Goal: Information Seeking & Learning: Learn about a topic

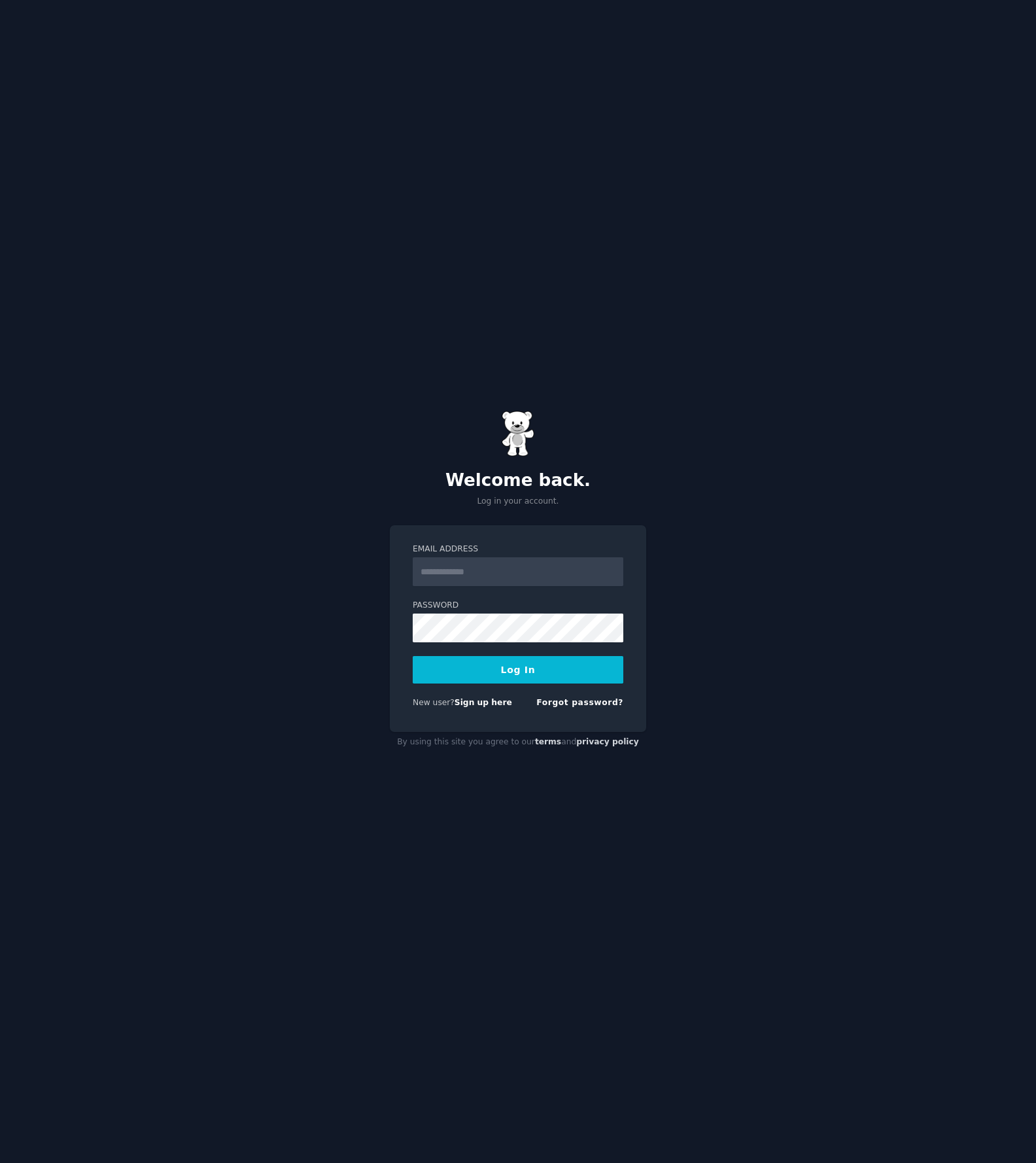
click at [503, 565] on input "Email Address" at bounding box center [518, 571] width 211 height 29
click at [453, 656] on div "Password" at bounding box center [518, 670] width 211 height 28
type input "**********"
click at [524, 668] on button "Log In" at bounding box center [518, 670] width 211 height 28
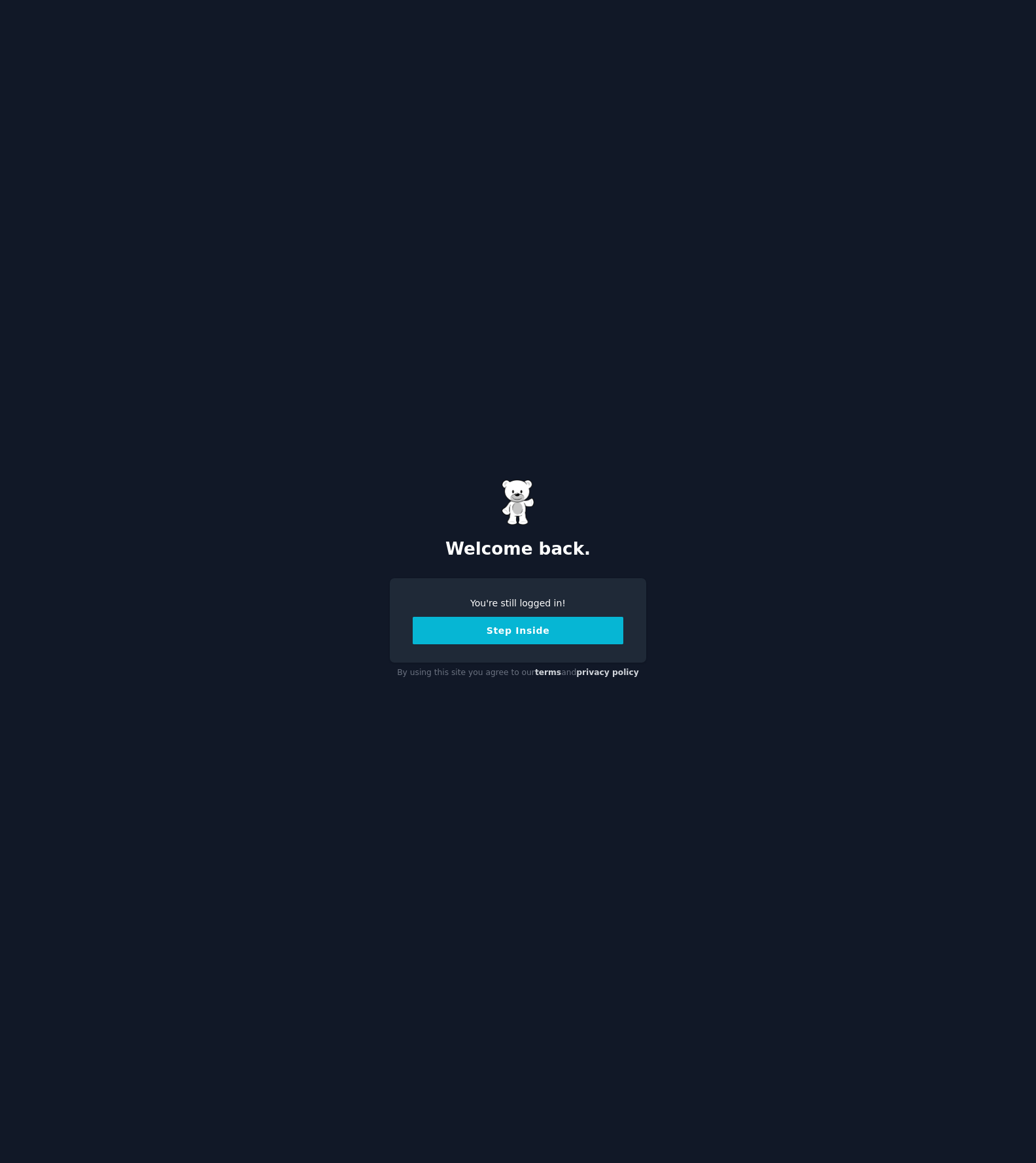
click at [538, 640] on button "Step Inside" at bounding box center [518, 631] width 211 height 28
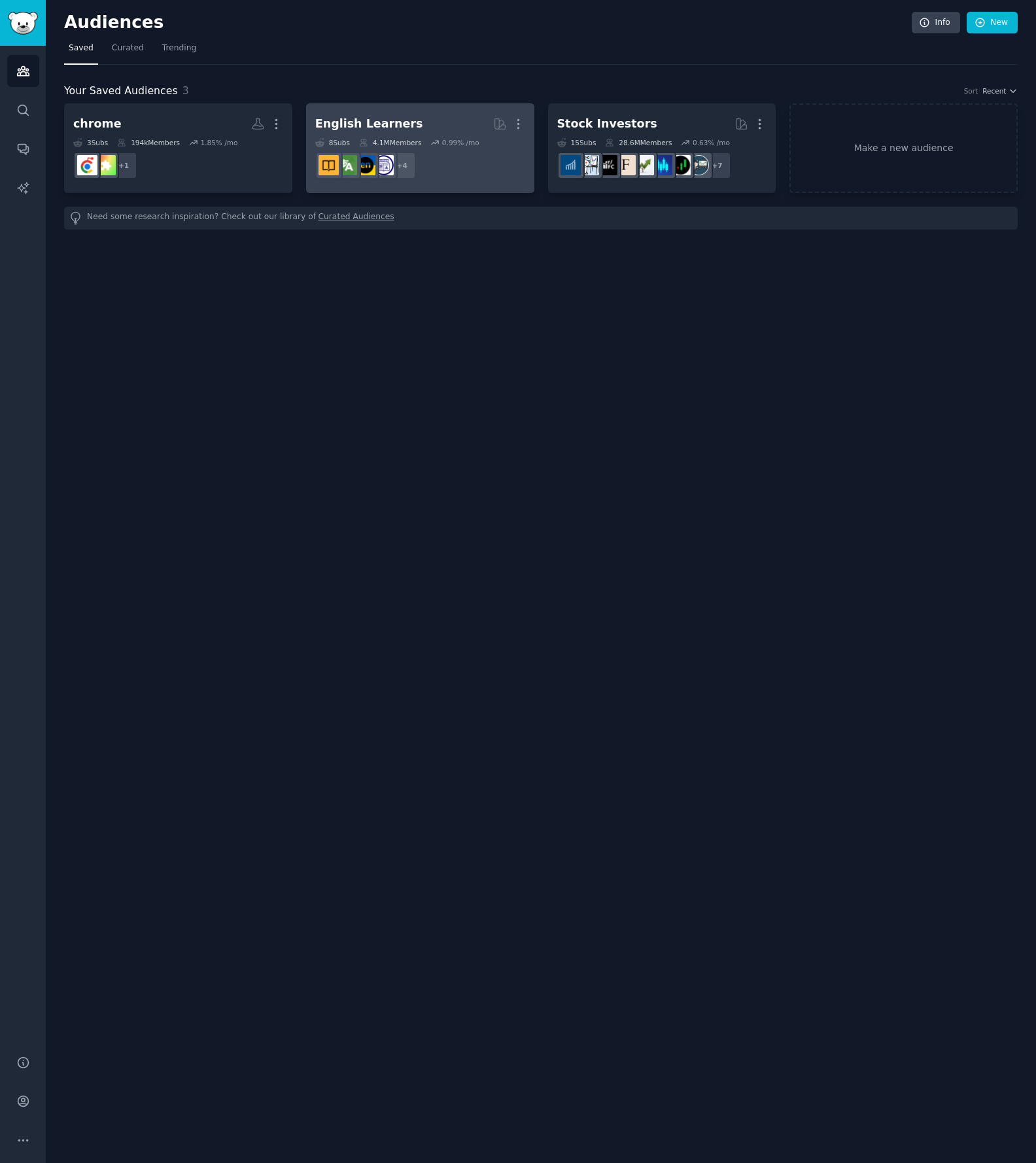
click at [457, 164] on dd "+ 4" at bounding box center [420, 166] width 210 height 36
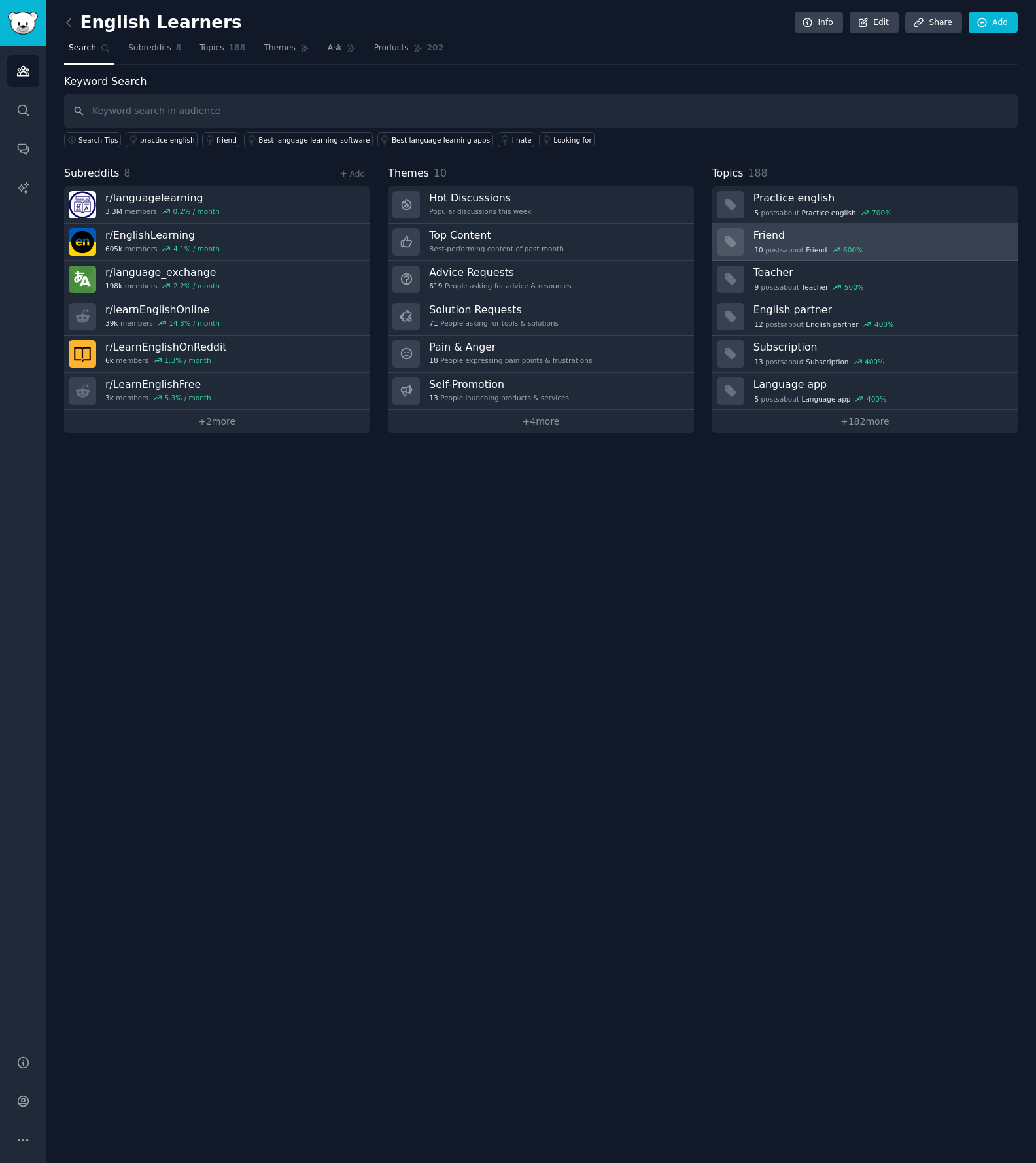
click at [811, 246] on span "Friend" at bounding box center [816, 250] width 21 height 10
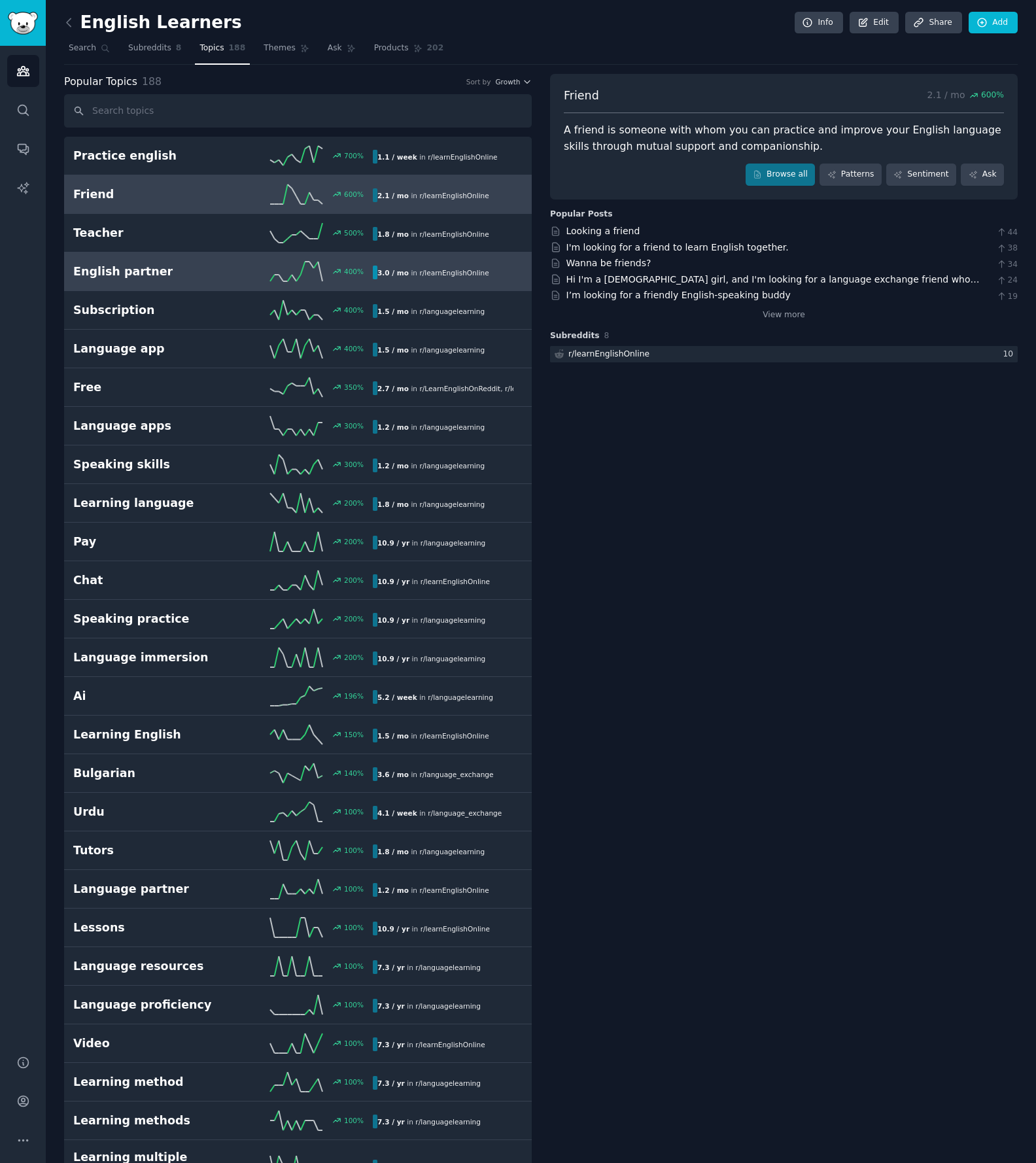
click at [168, 279] on h2 "English partner" at bounding box center [148, 272] width 150 height 16
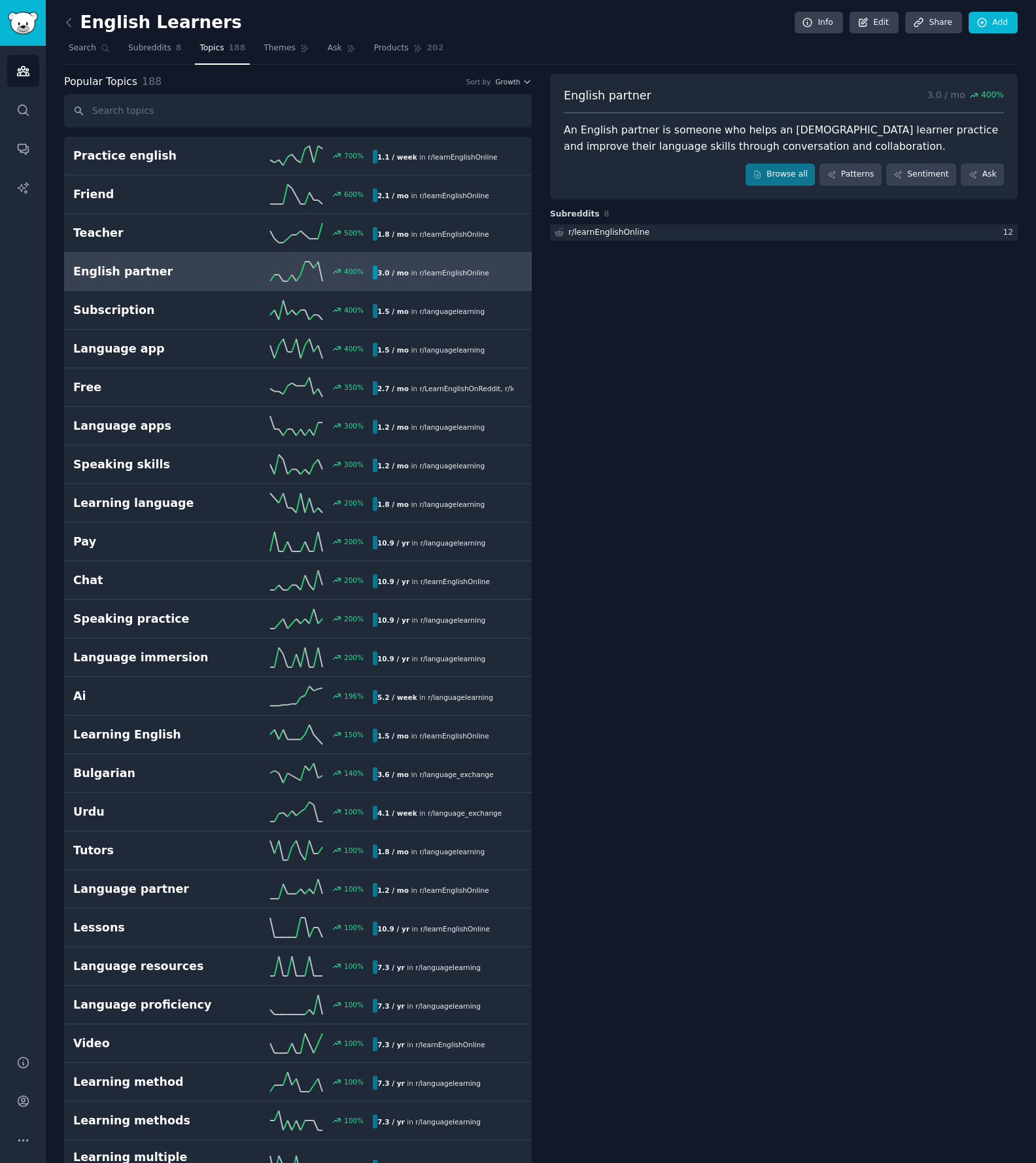
click at [174, 280] on div "English partner 400 % 3.0 / mo in r/ learnEnglishOnline" at bounding box center [298, 271] width 449 height 20
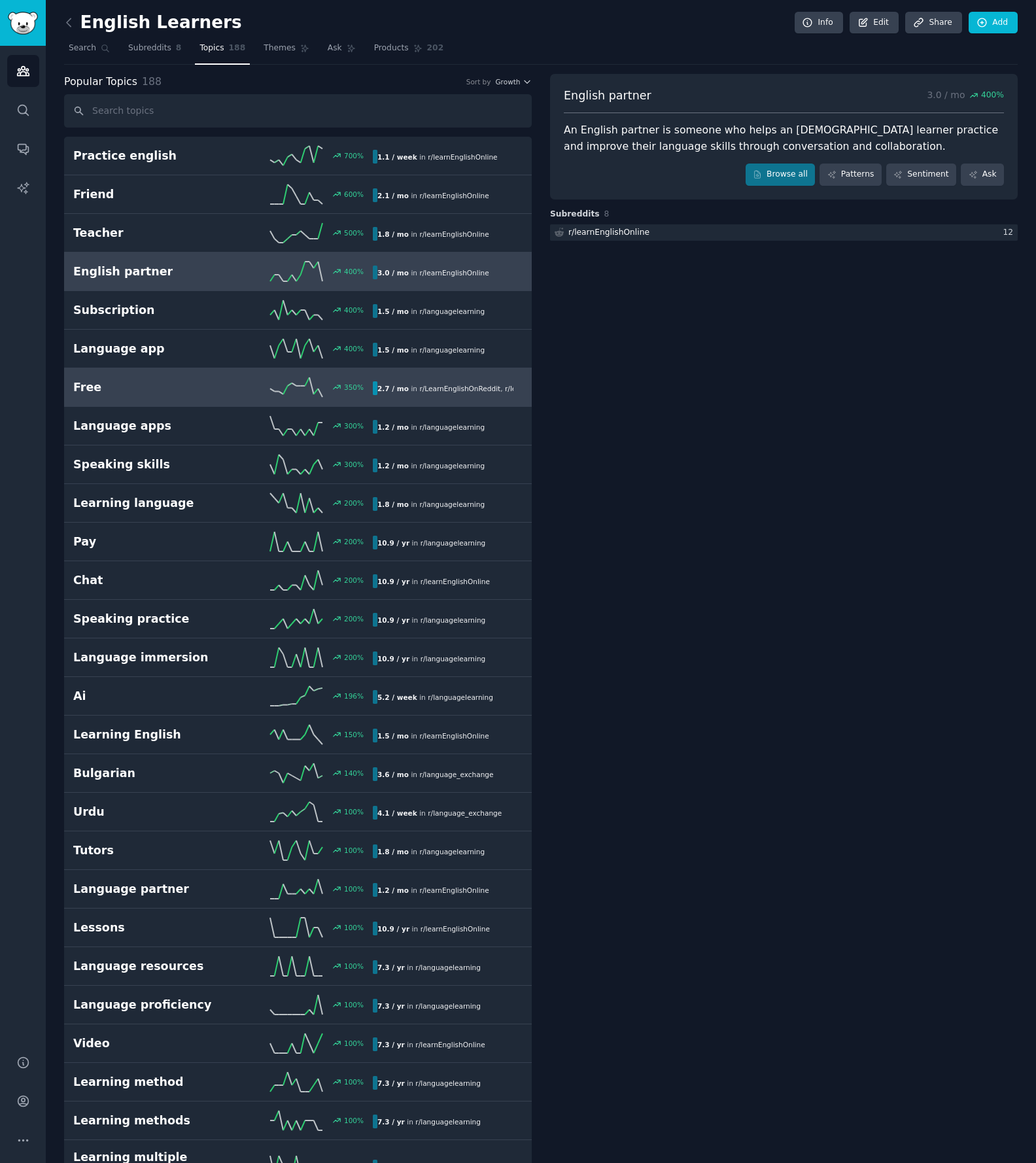
click at [207, 373] on link "Free 350 % 2.7 / mo in r/ LearnEnglishOnReddit , r/ learnEnglishOnline" at bounding box center [298, 387] width 468 height 38
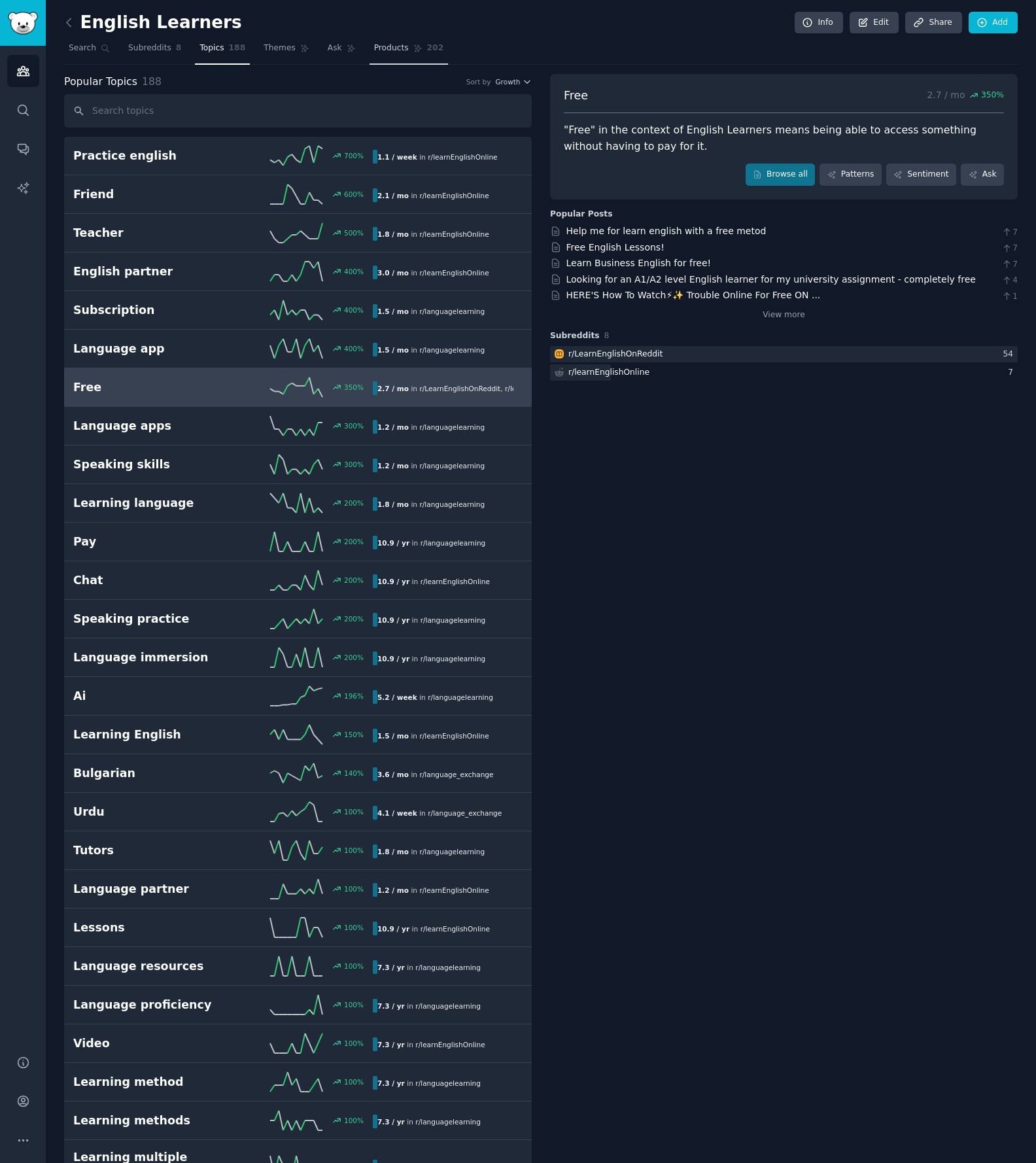
click at [391, 49] on span "Products" at bounding box center [391, 49] width 35 height 12
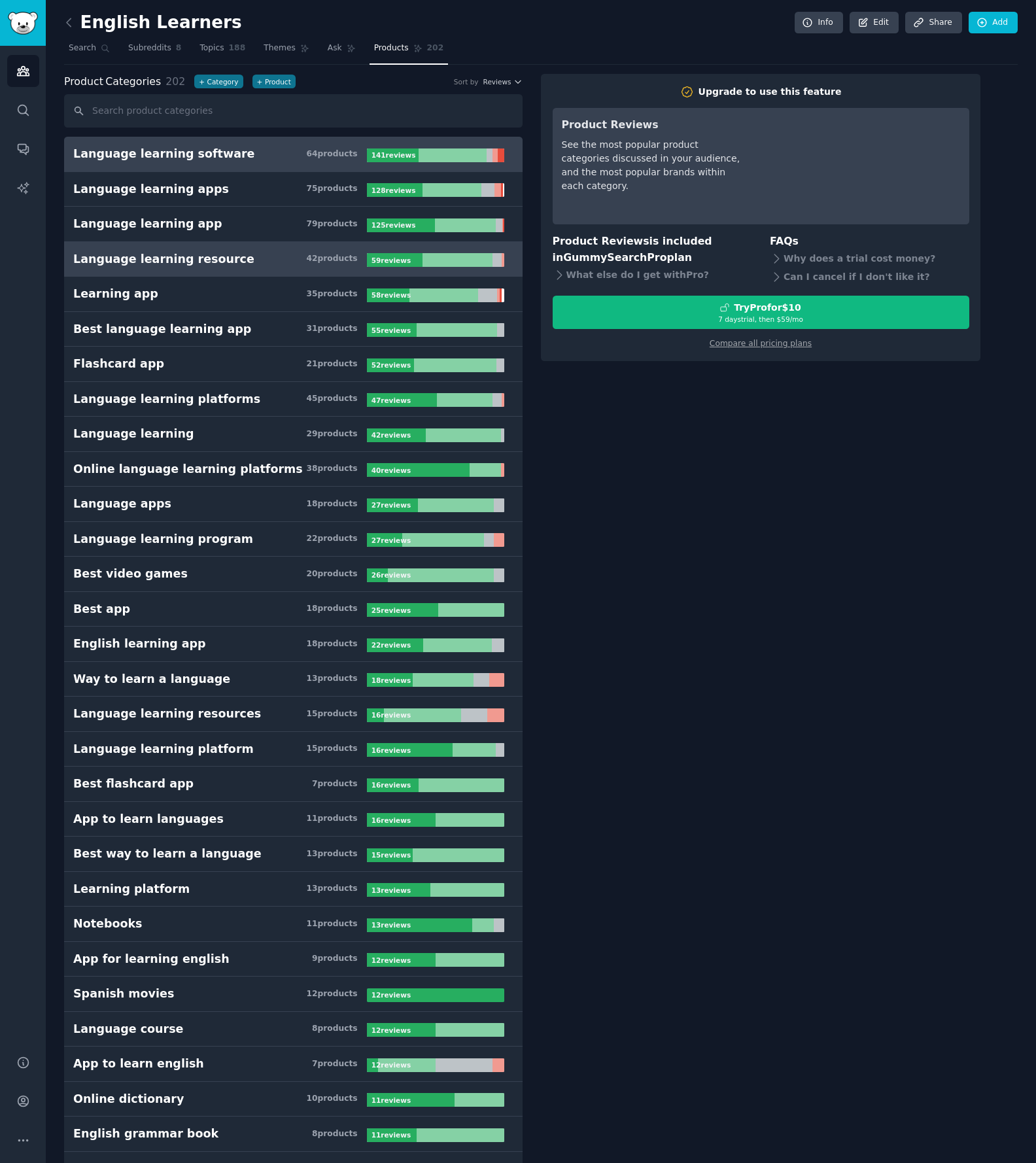
click at [253, 254] on h3 "Language learning resource 42 product s" at bounding box center [220, 259] width 293 height 16
click at [335, 57] on link "Ask" at bounding box center [341, 51] width 37 height 27
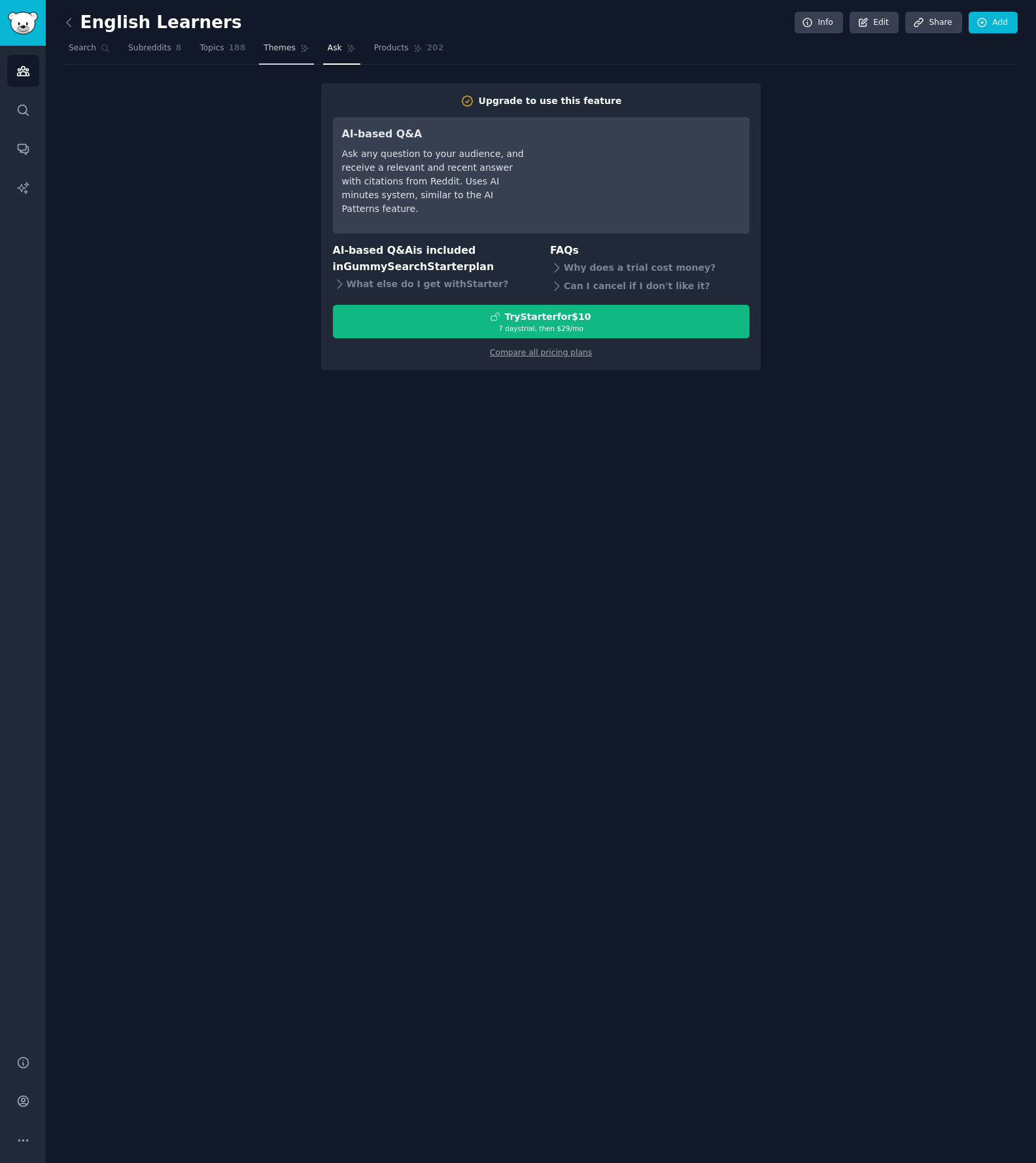
click at [279, 49] on span "Themes" at bounding box center [279, 49] width 32 height 12
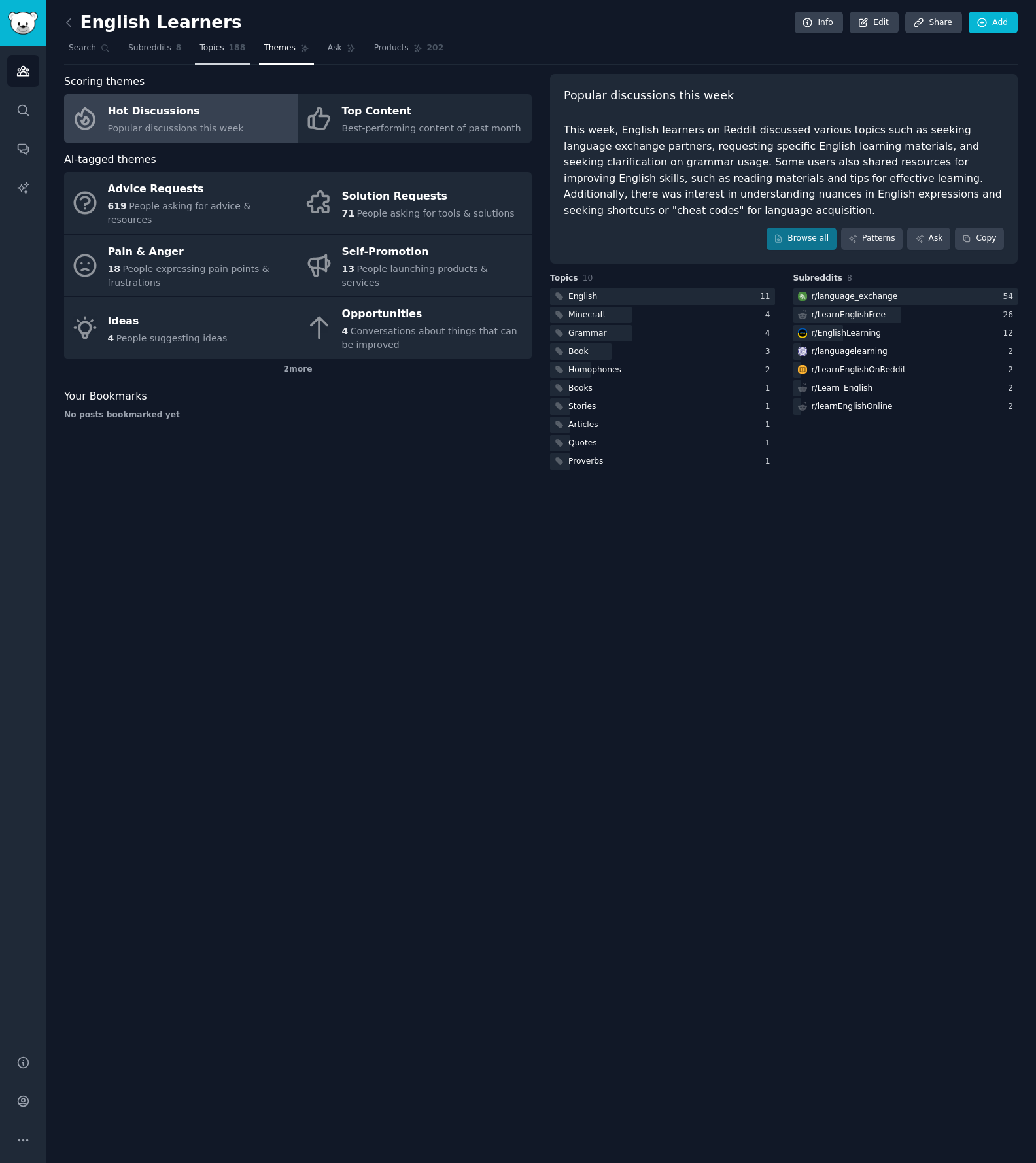
click at [222, 52] on span "Topics" at bounding box center [212, 49] width 24 height 12
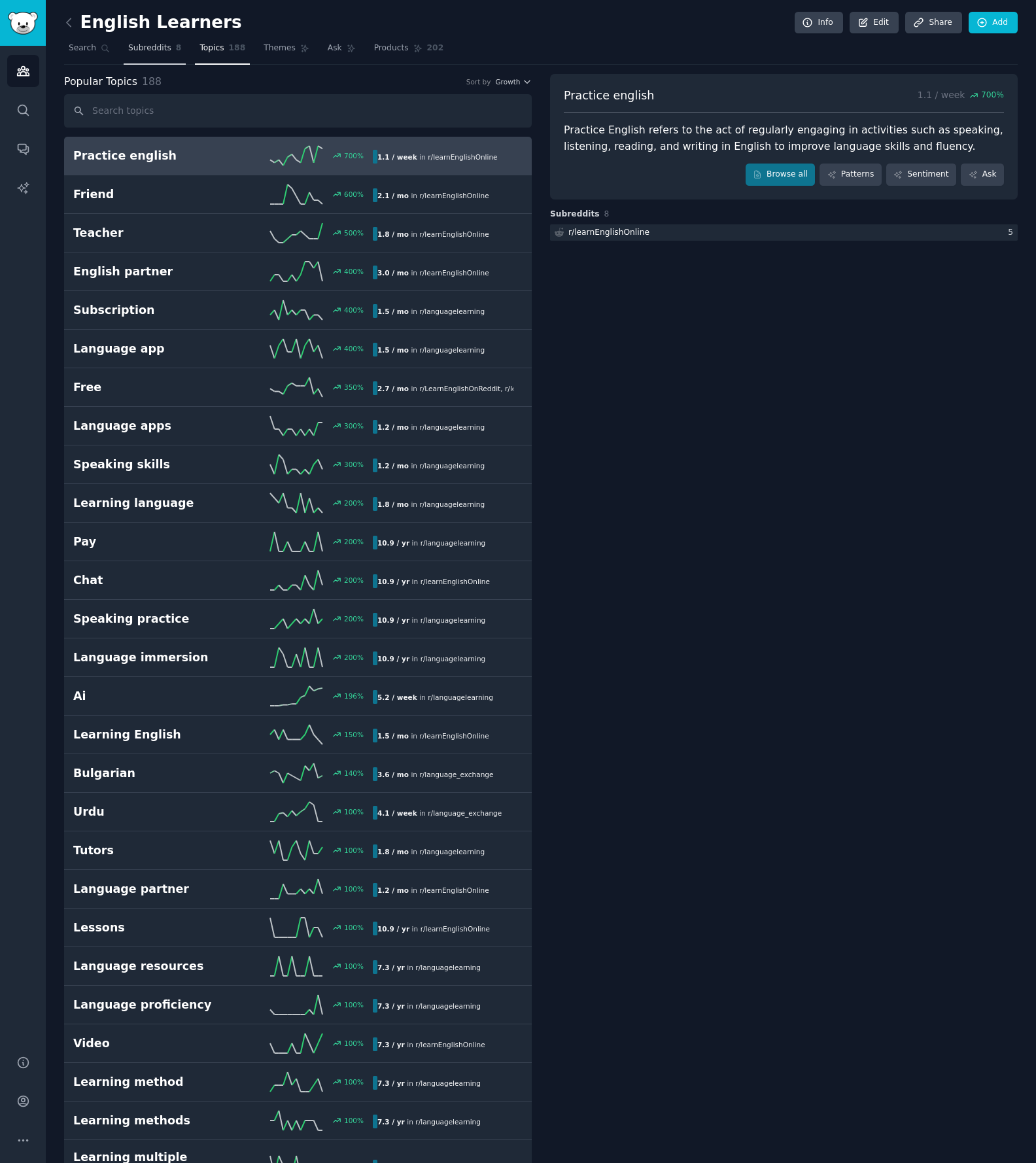
click at [160, 52] on span "Subreddits" at bounding box center [150, 49] width 43 height 12
